Goal: Use online tool/utility: Utilize a website feature to perform a specific function

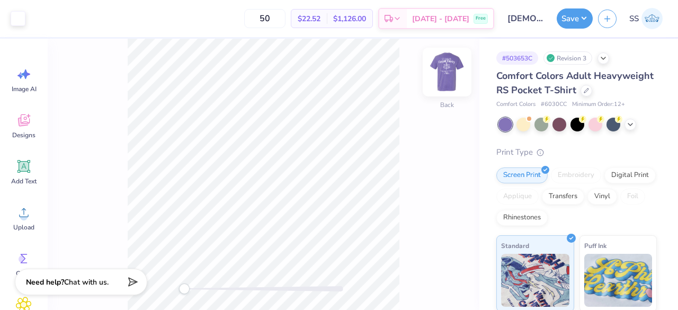
click at [443, 73] on img at bounding box center [447, 72] width 42 height 42
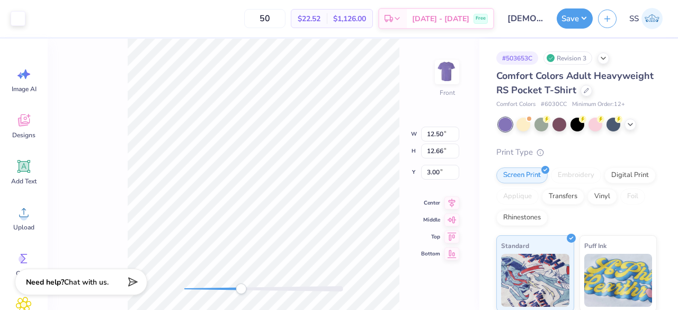
drag, startPoint x: 184, startPoint y: 290, endPoint x: 241, endPoint y: 287, distance: 57.3
click at [241, 287] on div "Accessibility label" at bounding box center [241, 289] width 11 height 11
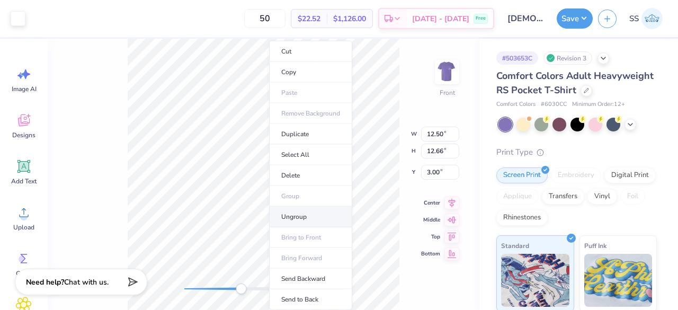
click at [294, 211] on li "Ungroup" at bounding box center [310, 217] width 83 height 21
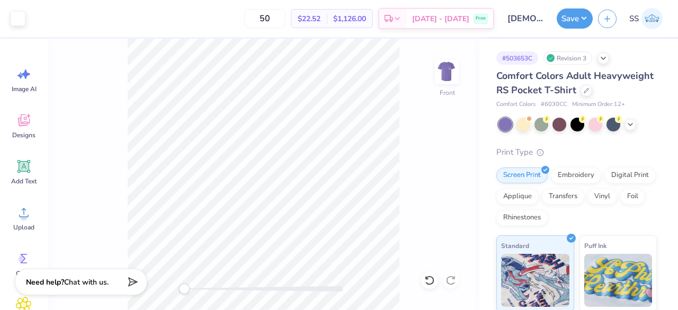
drag, startPoint x: 242, startPoint y: 291, endPoint x: 182, endPoint y: 285, distance: 60.2
click at [182, 285] on div "Accessibility label" at bounding box center [184, 289] width 11 height 11
click at [26, 219] on icon at bounding box center [24, 213] width 16 height 16
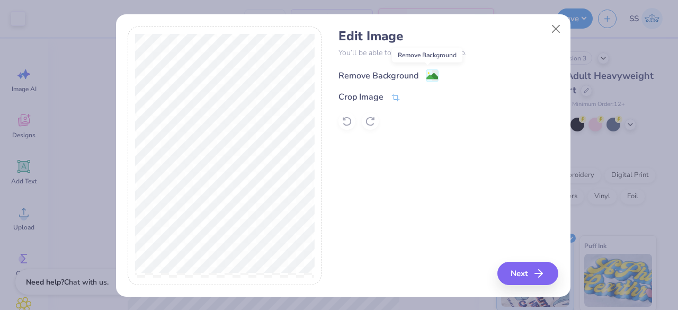
click at [427, 73] on image at bounding box center [433, 76] width 12 height 12
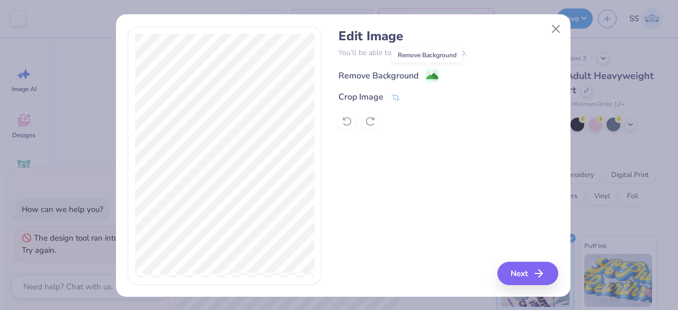
click at [432, 81] on image at bounding box center [433, 76] width 12 height 12
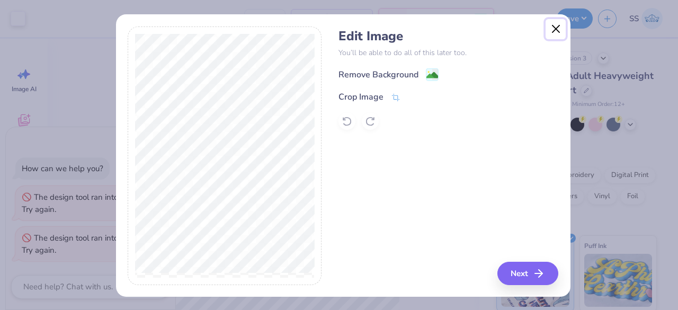
click at [548, 27] on button "Close" at bounding box center [556, 29] width 20 height 20
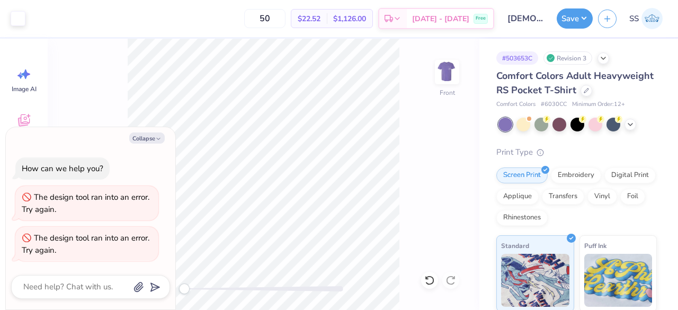
click at [141, 144] on button "Collapse" at bounding box center [147, 137] width 36 height 11
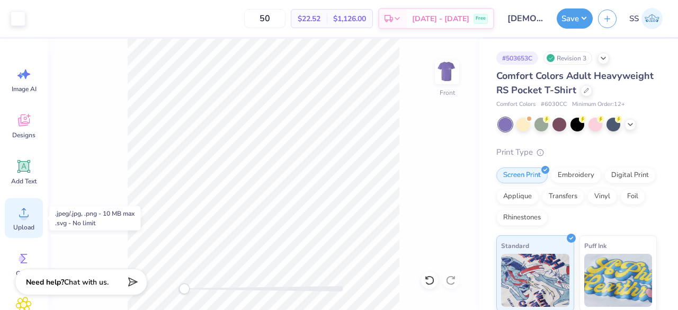
click at [31, 217] on icon at bounding box center [24, 213] width 16 height 16
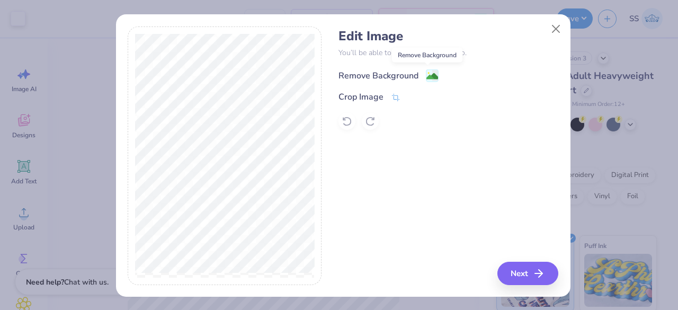
click at [431, 75] on image at bounding box center [433, 76] width 12 height 12
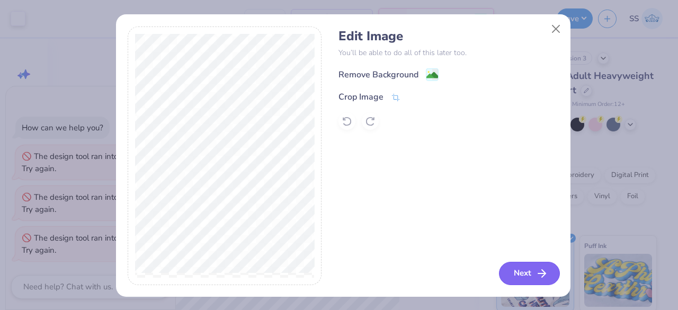
click at [499, 271] on button "Next" at bounding box center [529, 273] width 61 height 23
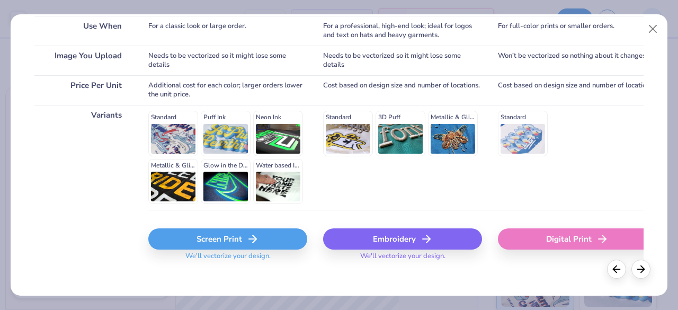
scroll to position [217, 0]
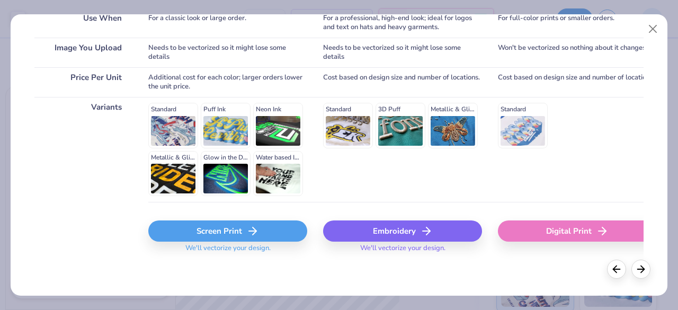
click at [222, 237] on div "Screen Print" at bounding box center [227, 230] width 159 height 21
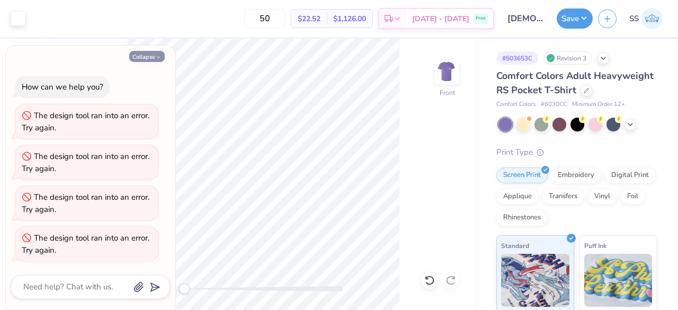
click at [141, 58] on button "Collapse" at bounding box center [147, 56] width 36 height 11
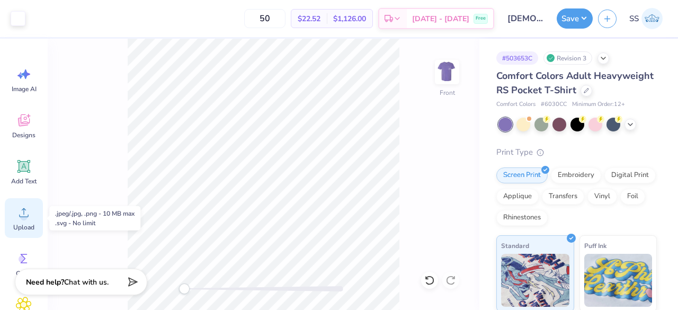
click at [28, 225] on span "Upload" at bounding box center [23, 227] width 21 height 8
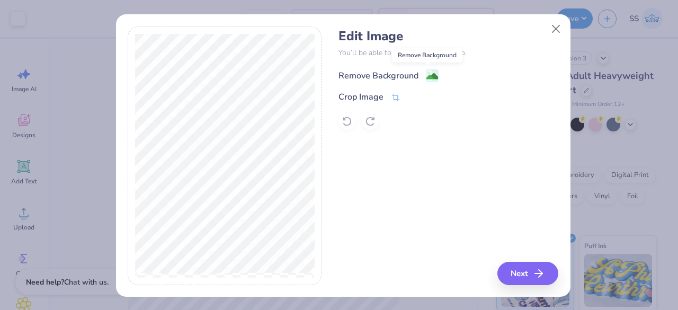
click at [427, 76] on image at bounding box center [433, 76] width 12 height 12
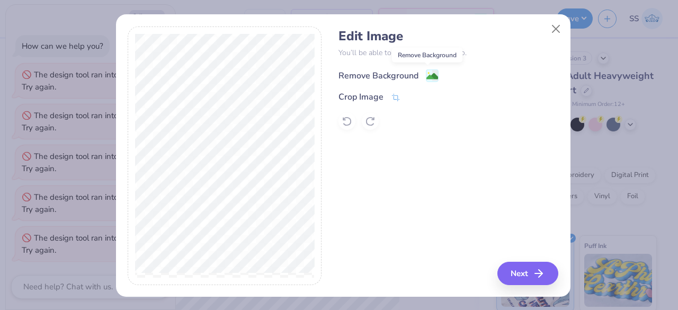
click at [428, 73] on circle at bounding box center [429, 73] width 2 height 2
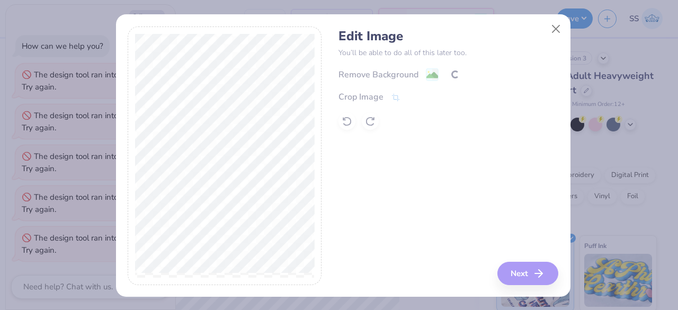
scroll to position [28, 0]
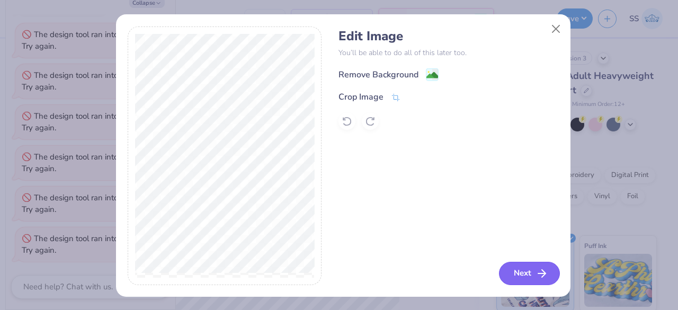
click at [499, 274] on button "Next" at bounding box center [529, 273] width 61 height 23
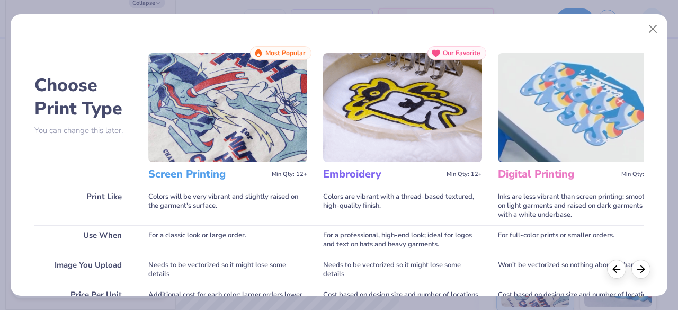
scroll to position [217, 0]
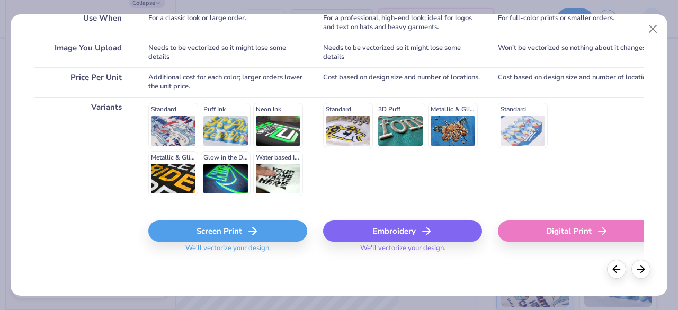
click at [228, 227] on div "Screen Print" at bounding box center [227, 230] width 159 height 21
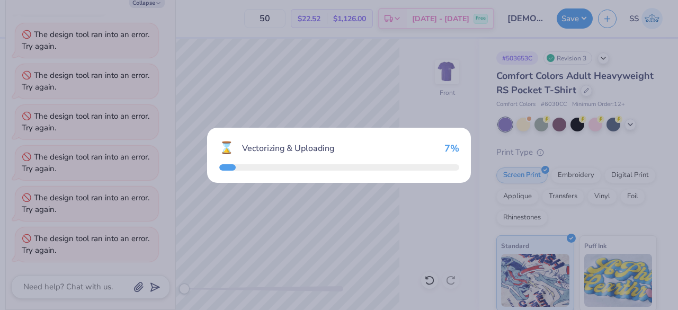
scroll to position [68, 0]
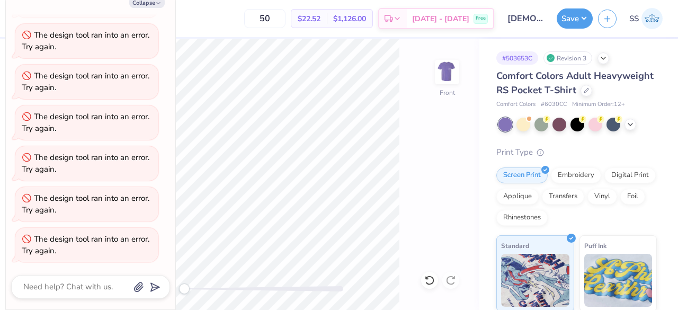
click at [152, 8] on div "Collapse How can we help you? The design tool ran into an error. Try again. The…" at bounding box center [91, 151] width 170 height 318
click at [150, 7] on button "Collapse" at bounding box center [147, 2] width 36 height 11
type textarea "x"
